Goal: Information Seeking & Learning: Check status

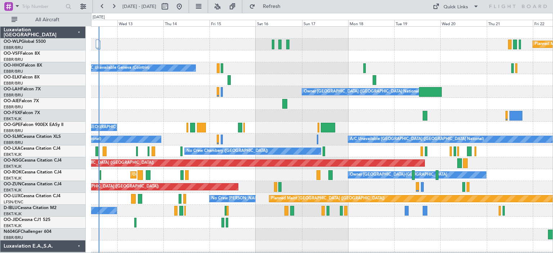
click at [122, 116] on div at bounding box center [322, 116] width 462 height 12
click at [223, 6] on button at bounding box center [218, 7] width 12 height 12
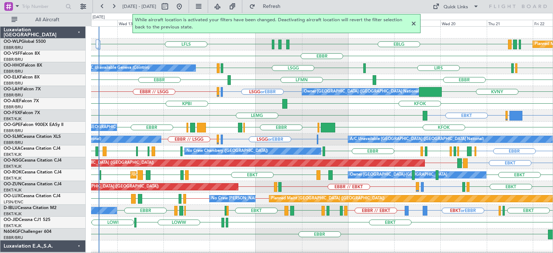
click at [414, 23] on div at bounding box center [413, 23] width 9 height 9
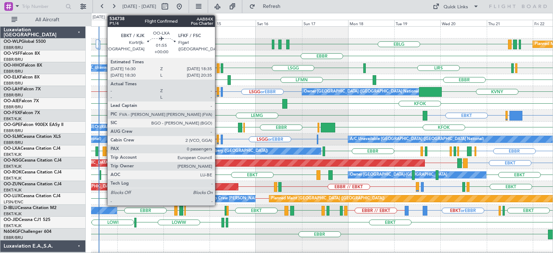
click at [104, 149] on div at bounding box center [105, 152] width 4 height 10
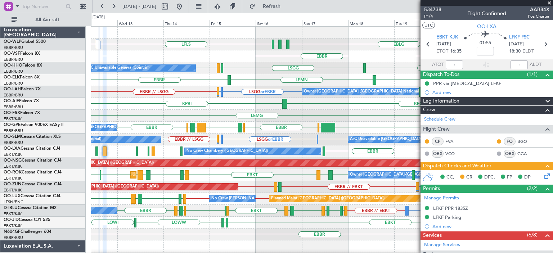
scroll to position [132, 0]
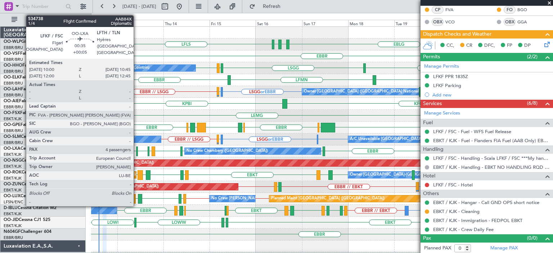
click at [137, 148] on div at bounding box center [137, 152] width 2 height 10
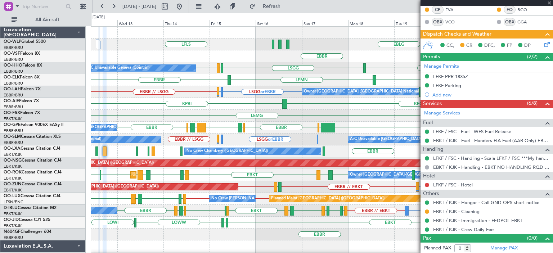
type input "+00:05"
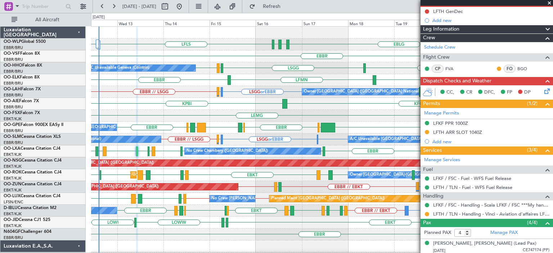
scroll to position [0, 0]
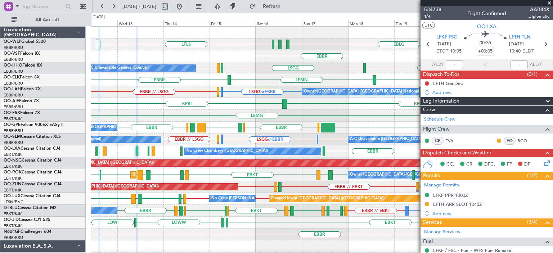
click at [549, 2] on span at bounding box center [549, 3] width 7 height 6
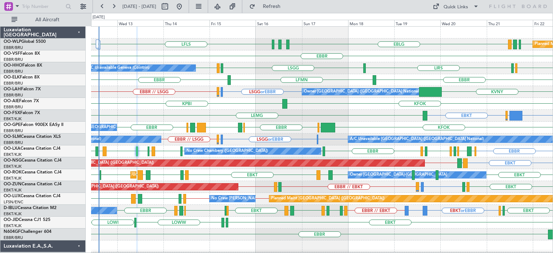
type input "0"
click at [251, 85] on div "EBBR LFMN [GEOGRAPHIC_DATA]" at bounding box center [322, 80] width 462 height 12
click at [266, 96] on div "EBBR // LSGG LSGG or EBBR LIRS or EBBR KVNY Owner [GEOGRAPHIC_DATA] (Brussels N…" at bounding box center [322, 92] width 462 height 12
click at [248, 67] on div "LIRS [GEOGRAPHIC_DATA] LIRS [GEOGRAPHIC_DATA] LIRS [GEOGRAPHIC_DATA] A/C Unavai…" at bounding box center [322, 68] width 462 height 12
click at [126, 103] on div "KPBI KFOK" at bounding box center [322, 104] width 462 height 12
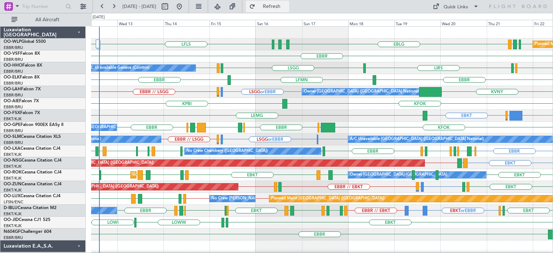
click at [287, 8] on span "Refresh" at bounding box center [272, 6] width 30 height 5
click at [174, 124] on div "EGWU [GEOGRAPHIC_DATA] KFOK [GEOGRAPHIC_DATA] [GEOGRAPHIC_DATA] LFRG [GEOGRAPHI…" at bounding box center [322, 128] width 462 height 12
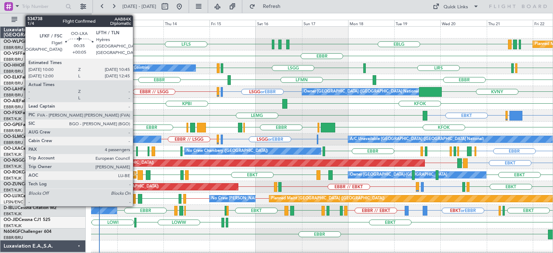
click at [136, 149] on div at bounding box center [137, 152] width 2 height 10
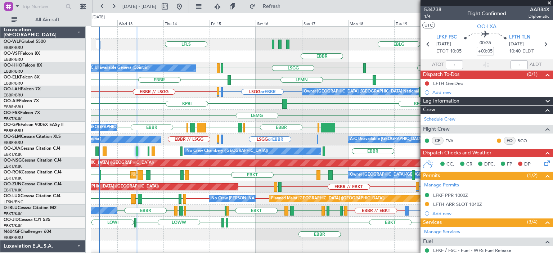
click at [126, 154] on div "EBBR LFLB [GEOGRAPHIC_DATA] LFKF LFTH LFKF EBKT LFMD [GEOGRAPHIC_DATA] LFKF LIR…" at bounding box center [322, 151] width 462 height 12
click at [116, 151] on div "EBBR LFLB [GEOGRAPHIC_DATA] LFKF LFTH LFKF EBKT LFMD [GEOGRAPHIC_DATA] LFKF LIR…" at bounding box center [322, 151] width 462 height 12
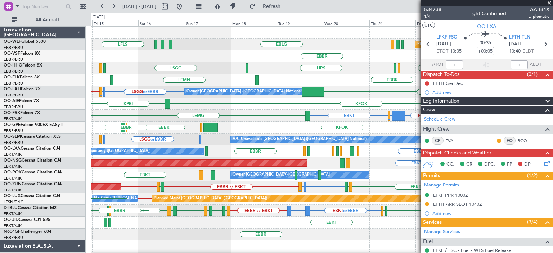
click at [248, 122] on div "LFLS EDDB EBLG LDDU EBLG LDSP EBLG Planned Maint [GEOGRAPHIC_DATA] ([GEOGRAPHIC…" at bounding box center [322, 241] width 462 height 428
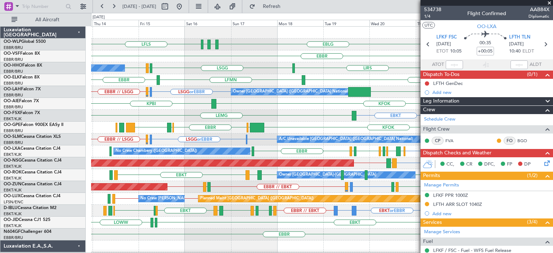
click at [298, 120] on div "EBKT EGGW or EBKT FCOD or EBKT LSGG or EBKT EBKT [GEOGRAPHIC_DATA]" at bounding box center [322, 116] width 462 height 12
click at [179, 110] on div "EBKT EGGW or EBKT FCOD or EBKT LSGG or EBKT EBKT [GEOGRAPHIC_DATA]" at bounding box center [322, 116] width 462 height 12
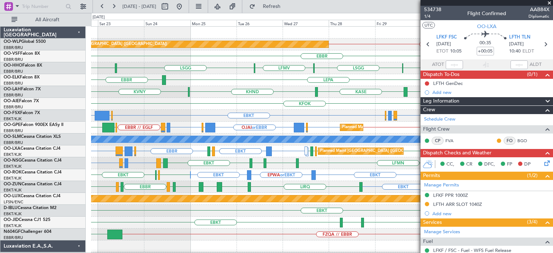
click at [549, 1] on span at bounding box center [549, 3] width 7 height 6
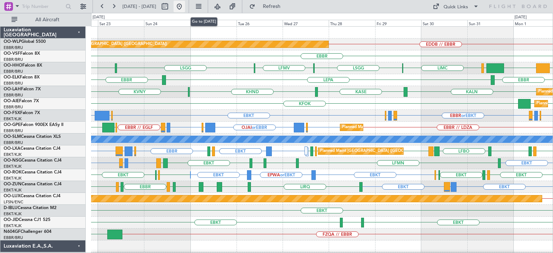
click at [185, 6] on button at bounding box center [180, 7] width 12 height 12
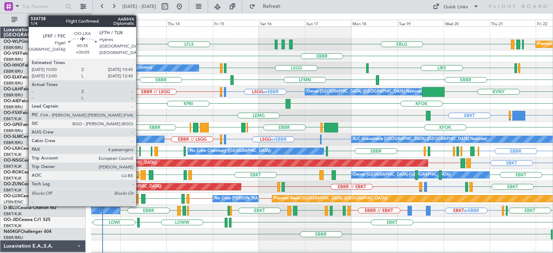
click at [139, 151] on div at bounding box center [140, 152] width 2 height 10
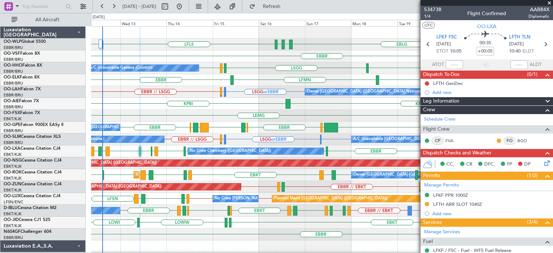
click at [549, 3] on span at bounding box center [549, 3] width 7 height 6
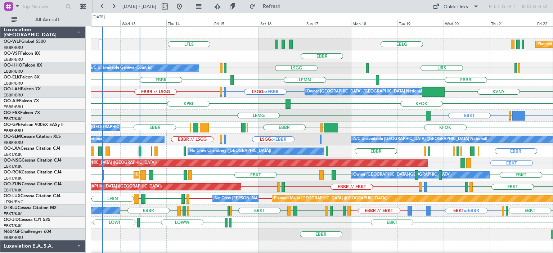
type input "0"
click at [368, 121] on div "LFLS EBLG LDZD EDDB EBLG LDDU EBLG LDSP EBLG Planned Maint [GEOGRAPHIC_DATA] ([…" at bounding box center [322, 241] width 462 height 428
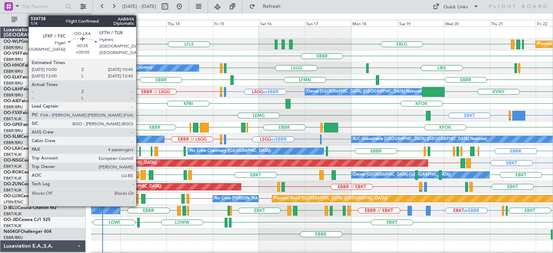
click at [139, 151] on div at bounding box center [140, 152] width 2 height 10
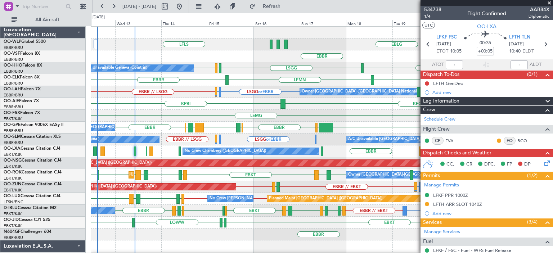
click at [223, 114] on div "FCOD or EBKT LSGG or EBKT EBKT [GEOGRAPHIC_DATA]" at bounding box center [322, 116] width 462 height 12
click at [549, 3] on span at bounding box center [549, 3] width 7 height 6
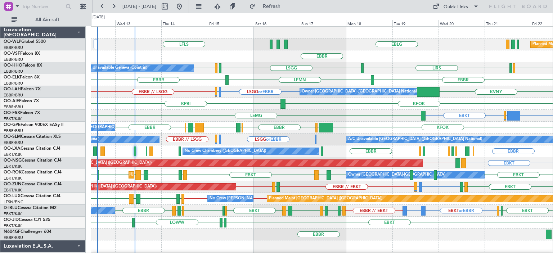
type input "0"
click at [215, 77] on div "EBBR [GEOGRAPHIC_DATA] LFMN" at bounding box center [322, 80] width 462 height 12
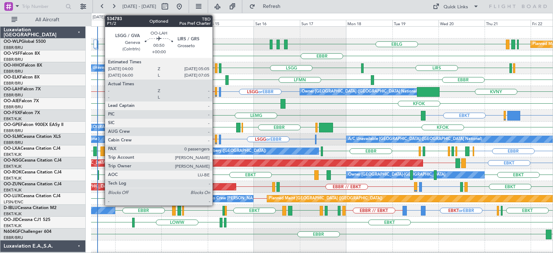
click at [216, 90] on div at bounding box center [216, 92] width 2 height 10
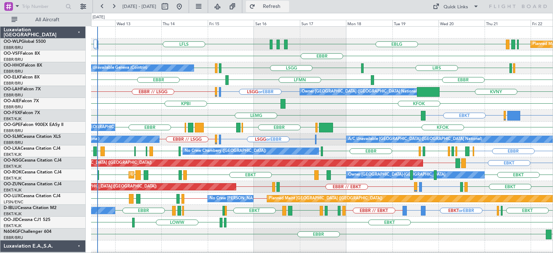
click at [289, 10] on button "Refresh" at bounding box center [267, 7] width 43 height 12
click at [216, 99] on div "KPBI KFOK" at bounding box center [322, 104] width 462 height 12
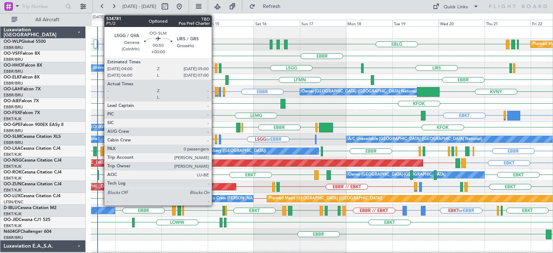
click at [215, 138] on div at bounding box center [216, 140] width 2 height 10
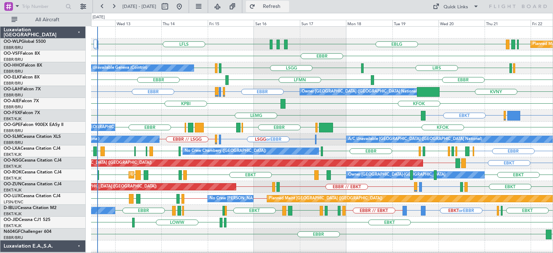
click at [286, 7] on span "Refresh" at bounding box center [272, 6] width 30 height 5
click at [249, 66] on div "LIRS [GEOGRAPHIC_DATA] LIRS [GEOGRAPHIC_DATA] LIRS [GEOGRAPHIC_DATA] A/C Unavai…" at bounding box center [322, 68] width 462 height 12
click at [232, 67] on div "LIRS [GEOGRAPHIC_DATA] LIRS [GEOGRAPHIC_DATA] LIRS [GEOGRAPHIC_DATA] A/C Unavai…" at bounding box center [322, 68] width 462 height 12
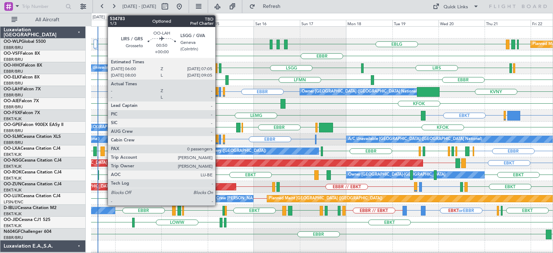
click at [219, 91] on div at bounding box center [220, 92] width 2 height 10
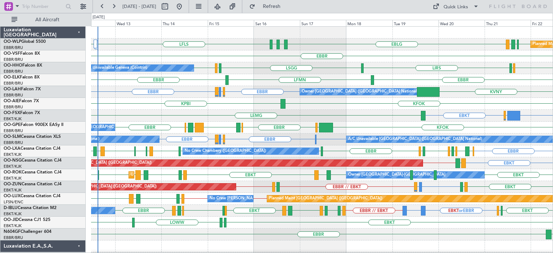
click at [344, 67] on div "LIRS [GEOGRAPHIC_DATA] LIRS [GEOGRAPHIC_DATA] LIRS [GEOGRAPHIC_DATA] A/C Unavai…" at bounding box center [322, 68] width 462 height 12
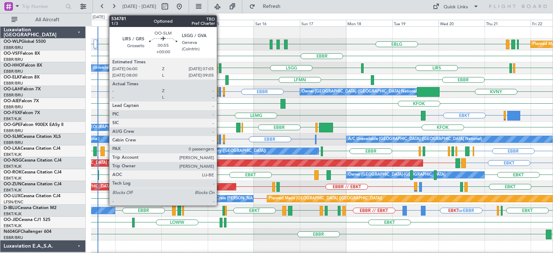
click at [220, 138] on div at bounding box center [220, 140] width 2 height 10
click at [220, 89] on div at bounding box center [220, 92] width 2 height 10
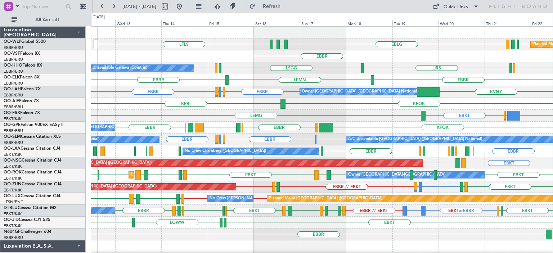
click at [334, 75] on div "EBBR [GEOGRAPHIC_DATA] LFMN" at bounding box center [322, 80] width 462 height 12
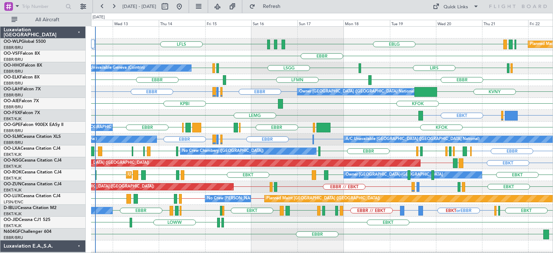
click at [227, 107] on div "KPBI KFOK" at bounding box center [322, 104] width 462 height 12
click at [243, 104] on div "KPBI KFOK" at bounding box center [322, 104] width 462 height 12
click at [246, 74] on div "EBBR [GEOGRAPHIC_DATA] LFMN" at bounding box center [322, 80] width 462 height 12
click at [225, 110] on div "FCOD or EBKT LSGG or EBKT EBKT [GEOGRAPHIC_DATA]" at bounding box center [322, 116] width 462 height 12
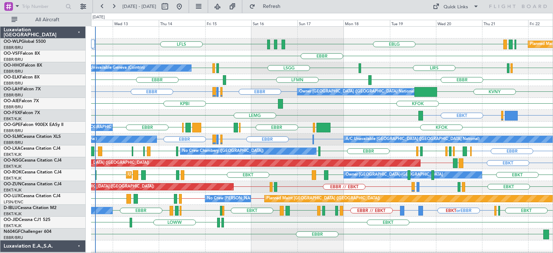
click at [278, 73] on div "LIRS [GEOGRAPHIC_DATA] LIRS [GEOGRAPHIC_DATA] LIRS [GEOGRAPHIC_DATA] A/C Unavai…" at bounding box center [322, 68] width 462 height 12
click at [210, 108] on div "KFOK KPBI" at bounding box center [322, 104] width 462 height 12
click at [285, 8] on span "Refresh" at bounding box center [272, 6] width 30 height 5
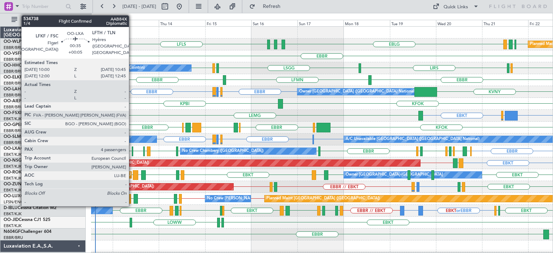
click at [132, 150] on div at bounding box center [133, 152] width 2 height 10
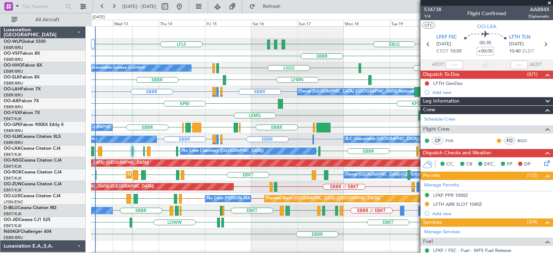
click at [549, 1] on span at bounding box center [549, 3] width 7 height 6
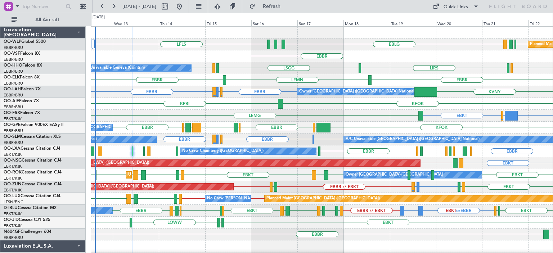
type input "0"
click at [260, 73] on div "LIRS [GEOGRAPHIC_DATA] LIRS [GEOGRAPHIC_DATA] LIRS [GEOGRAPHIC_DATA] A/C Unavai…" at bounding box center [322, 68] width 462 height 12
click at [235, 55] on div "EBBR" at bounding box center [322, 56] width 462 height 12
